Goal: Transaction & Acquisition: Purchase product/service

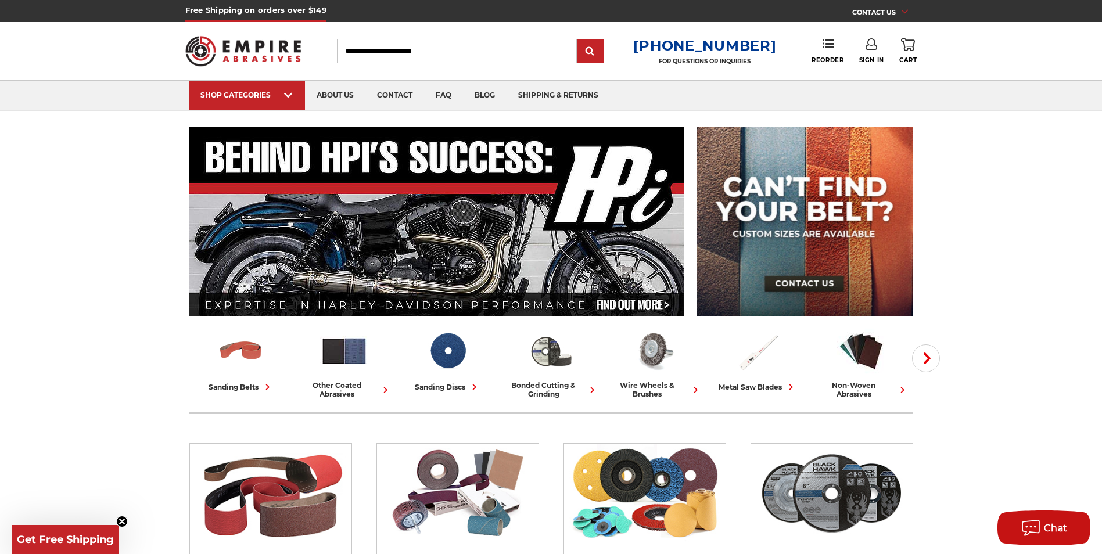
click at [875, 60] on span "Sign In" at bounding box center [871, 60] width 25 height 8
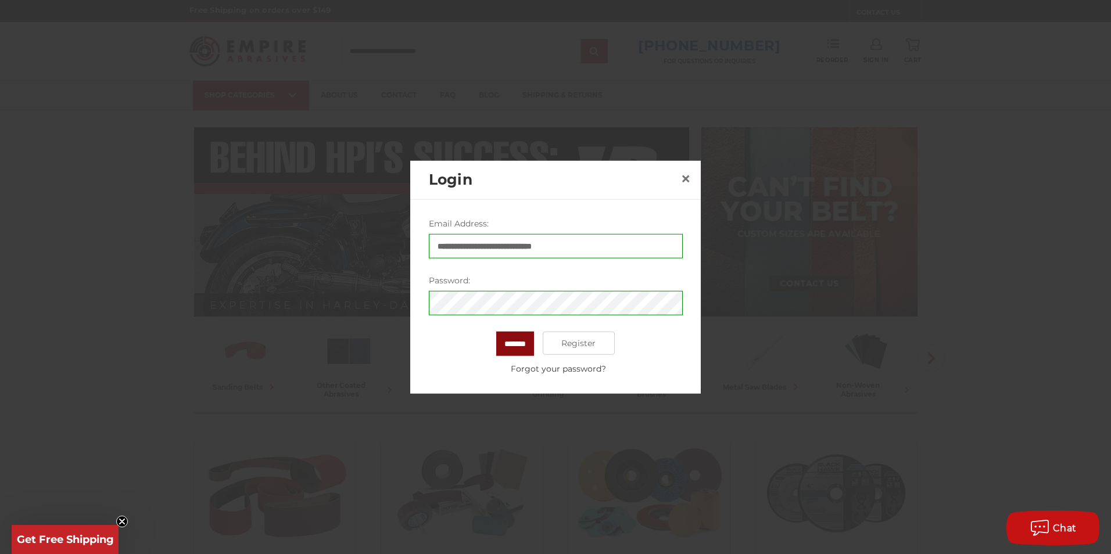
click at [504, 343] on input "*******" at bounding box center [515, 344] width 38 height 24
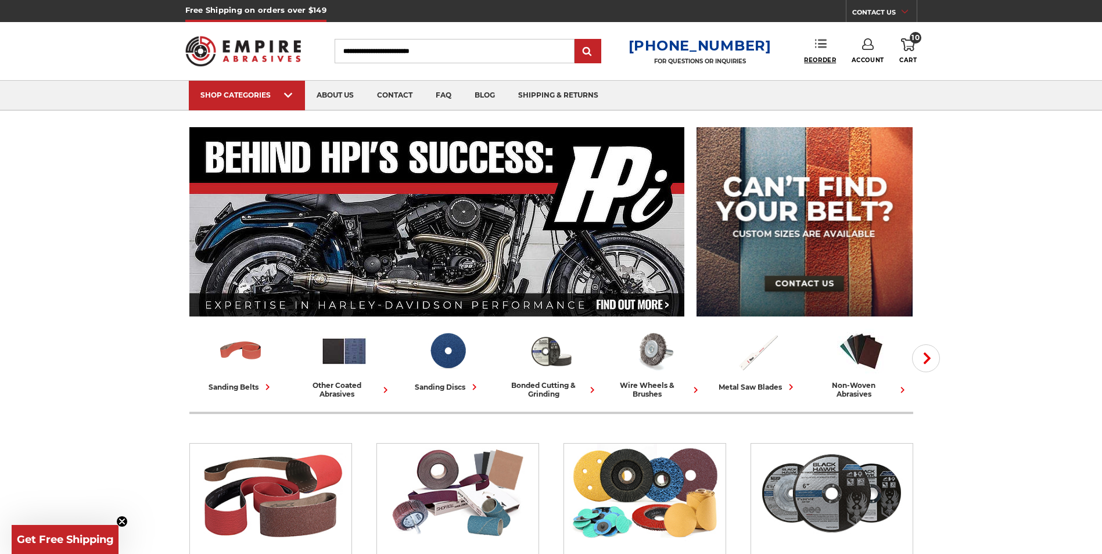
click at [818, 58] on span "Reorder" at bounding box center [820, 60] width 32 height 8
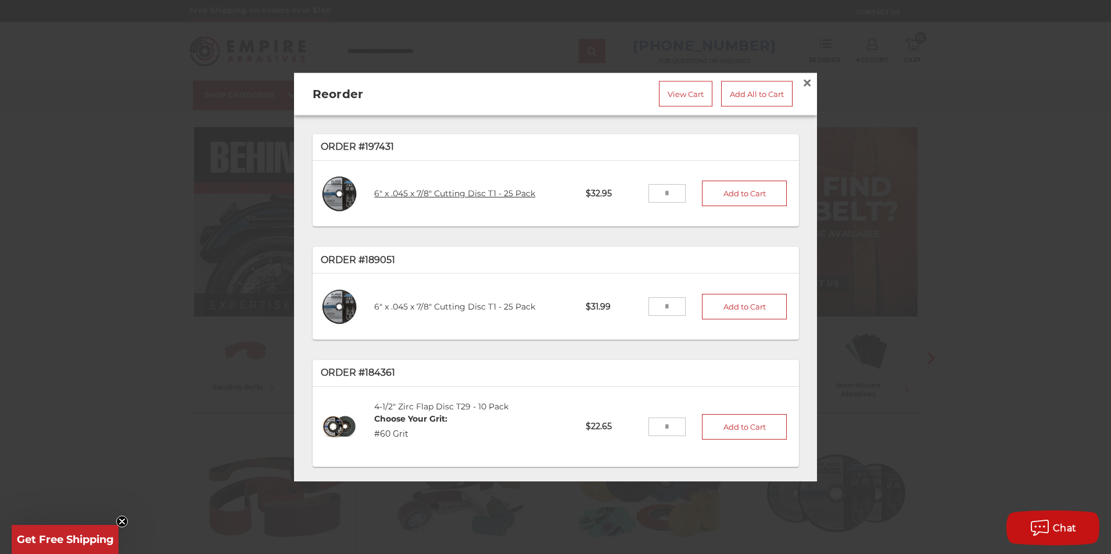
click at [425, 188] on link "6" x .045 x 7/8" Cutting Disc T1 - 25 Pack" at bounding box center [454, 193] width 161 height 10
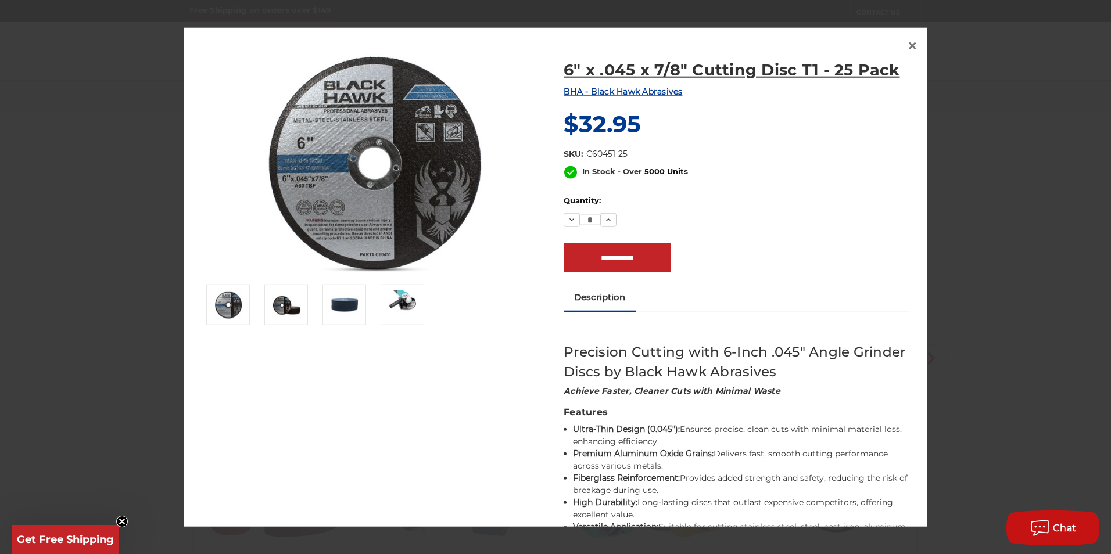
click at [643, 73] on h1 "6" x .045 x 7/8" Cutting Disc T1 - 25 Pack" at bounding box center [737, 69] width 346 height 23
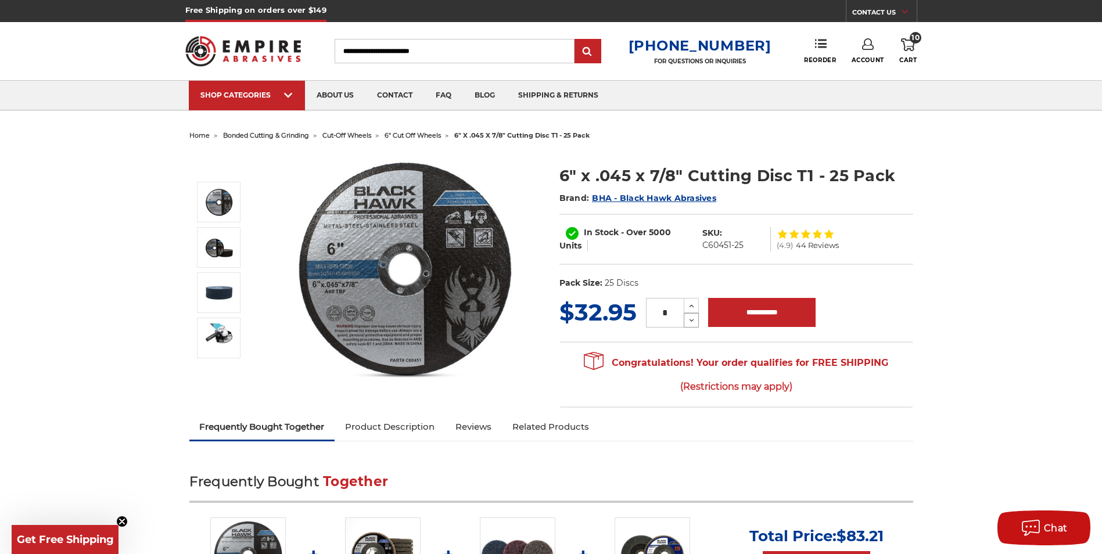
click at [697, 322] on button "Decrease Quantity:" at bounding box center [691, 320] width 15 height 15
click at [692, 321] on use at bounding box center [692, 321] width 5 height 3
drag, startPoint x: 675, startPoint y: 306, endPoint x: 637, endPoint y: 324, distance: 42.4
click at [639, 323] on div "* Increase Quantity: Decrease Quantity:" at bounding box center [672, 313] width 71 height 30
click at [684, 298] on button "Increase Quantity:" at bounding box center [691, 305] width 15 height 15
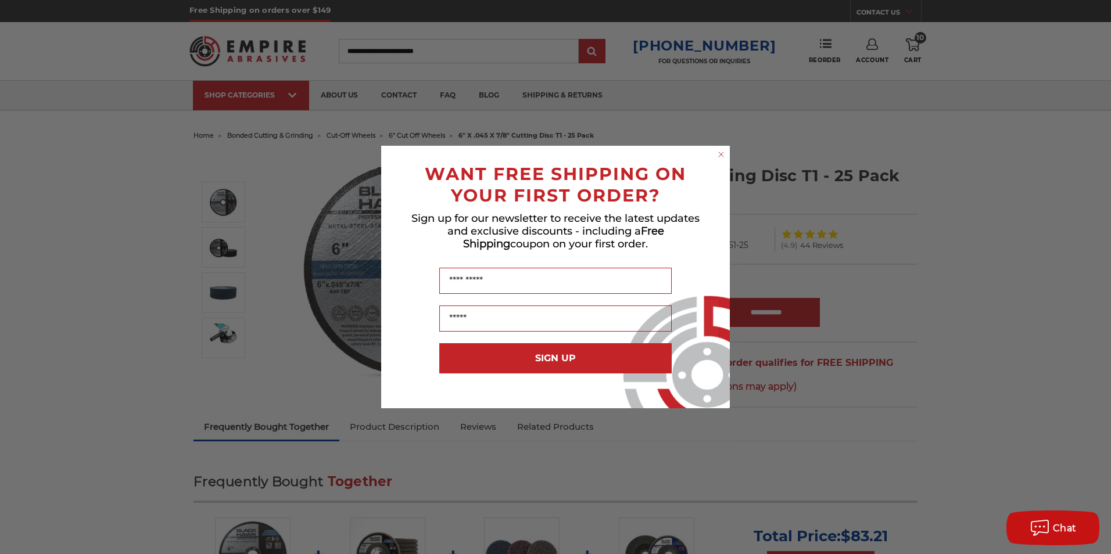
click at [715, 156] on form "WANT FREE SHIPPING ON YOUR FIRST ORDER? Sign up for our newsletter to receive t…" at bounding box center [555, 277] width 349 height 263
click at [721, 152] on circle "Close dialog" at bounding box center [721, 154] width 11 height 11
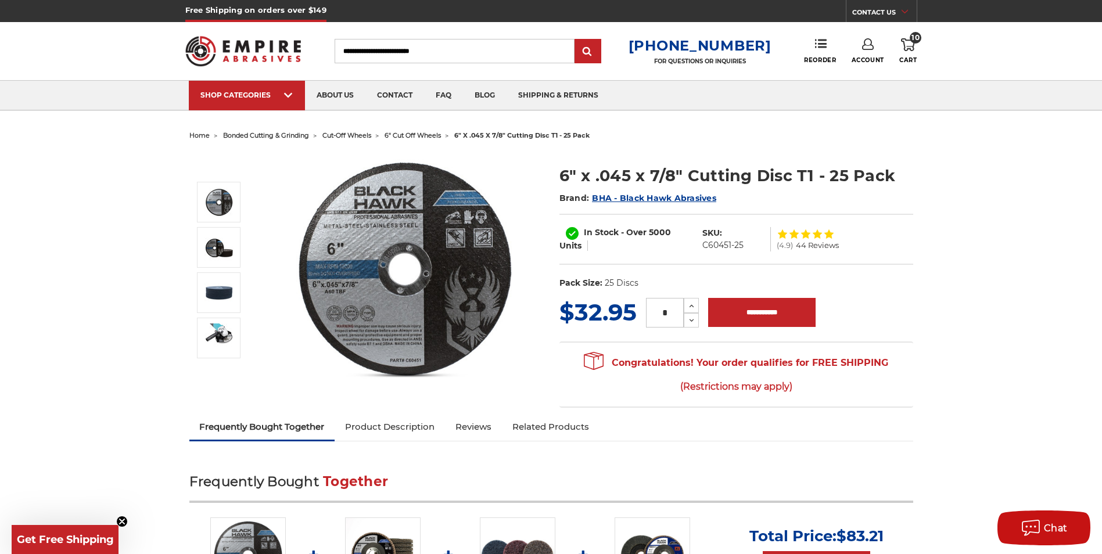
drag, startPoint x: 666, startPoint y: 313, endPoint x: 658, endPoint y: 315, distance: 8.3
click at [658, 315] on input "*" at bounding box center [665, 313] width 38 height 30
click at [684, 298] on button "Increase Quantity:" at bounding box center [691, 305] width 15 height 15
type input "*"
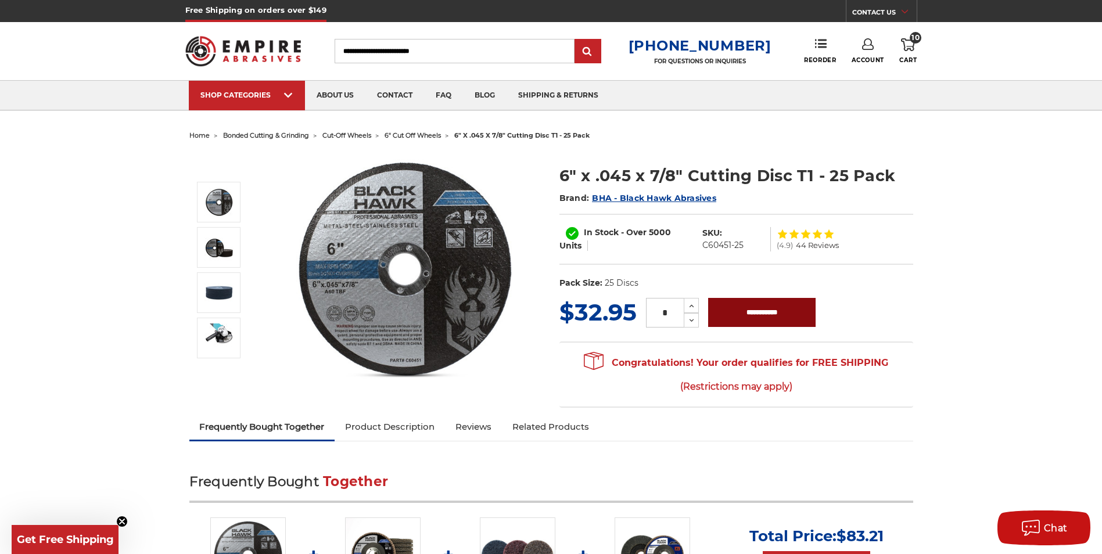
click at [786, 304] on input "**********" at bounding box center [761, 312] width 107 height 29
type input "**********"
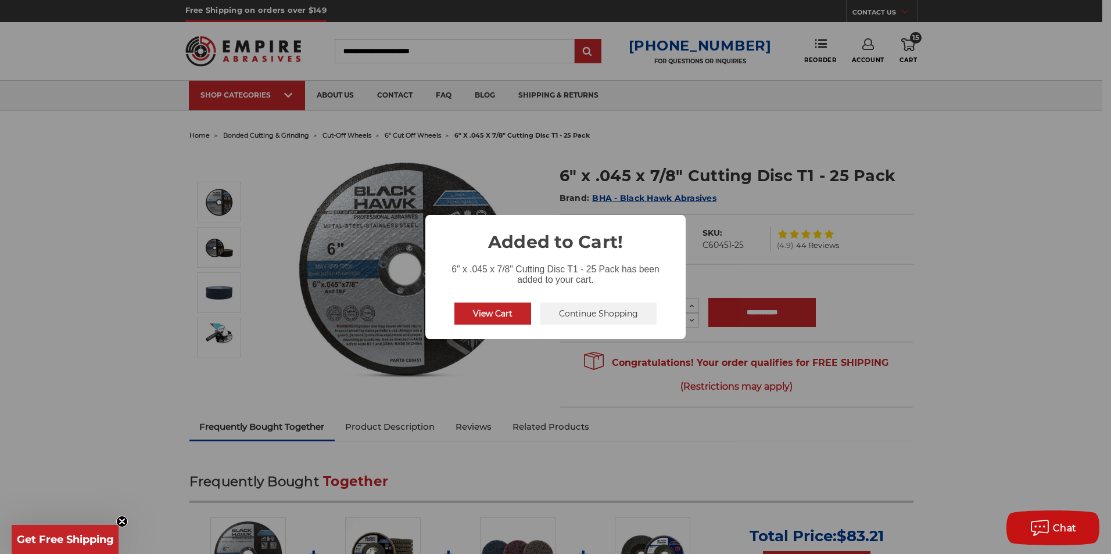
click at [508, 313] on button "View Cart" at bounding box center [492, 314] width 77 height 22
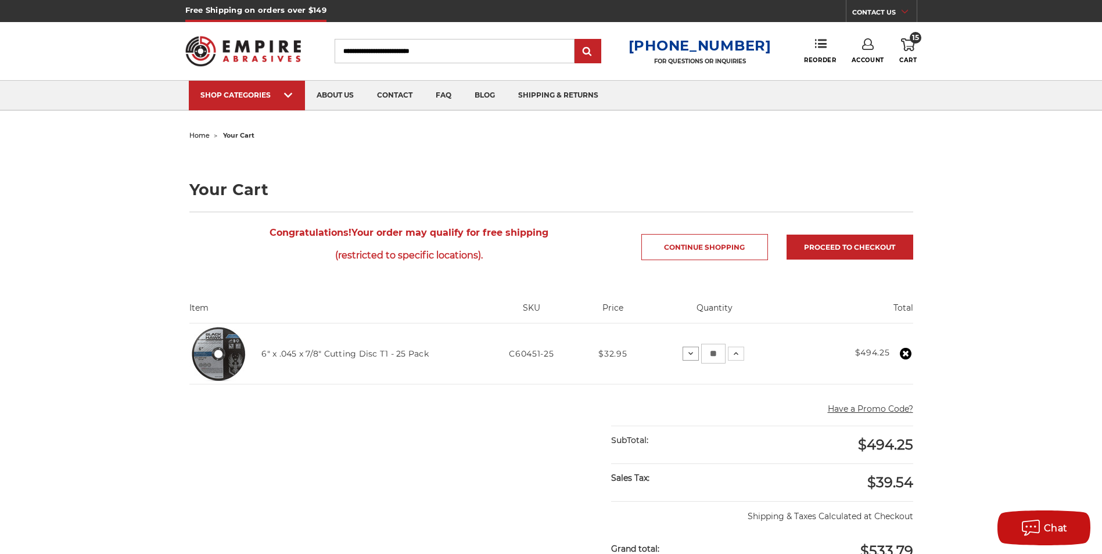
click at [690, 354] on use at bounding box center [691, 353] width 5 height 3
drag, startPoint x: 719, startPoint y: 353, endPoint x: 710, endPoint y: 354, distance: 8.8
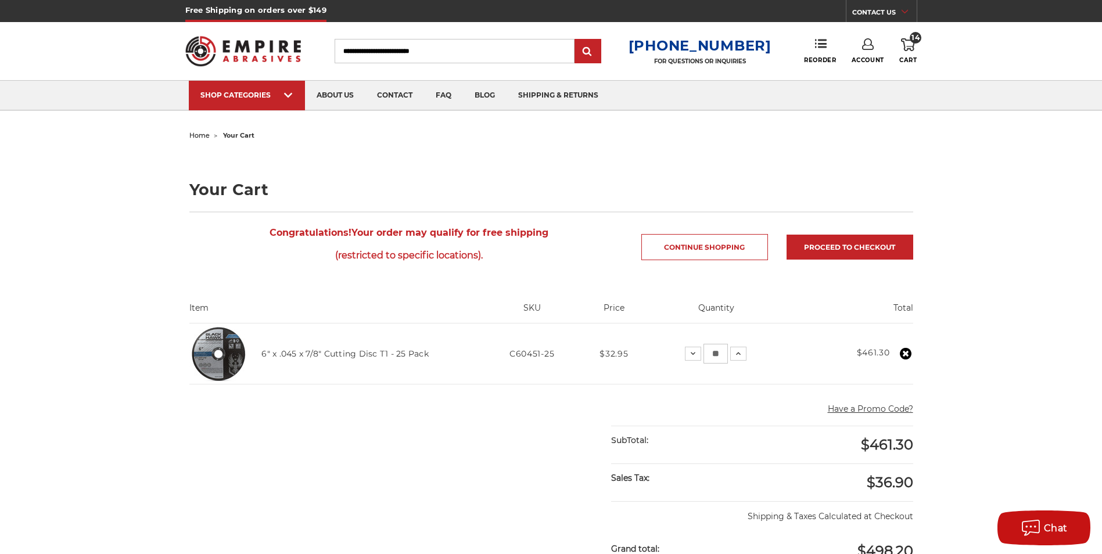
click at [710, 354] on input "**" at bounding box center [716, 354] width 24 height 20
type input "*"
